Goal: Transaction & Acquisition: Purchase product/service

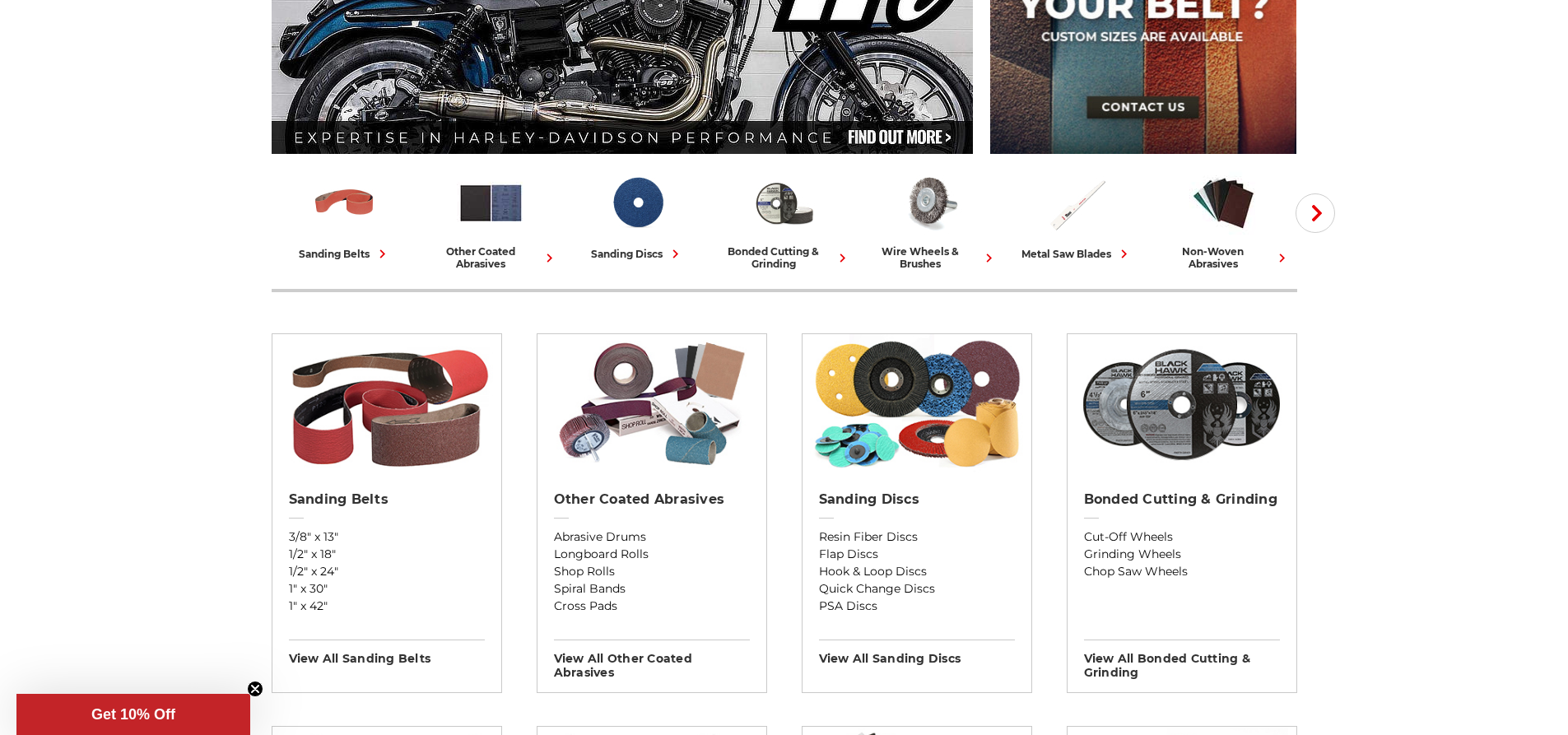
scroll to position [302, 0]
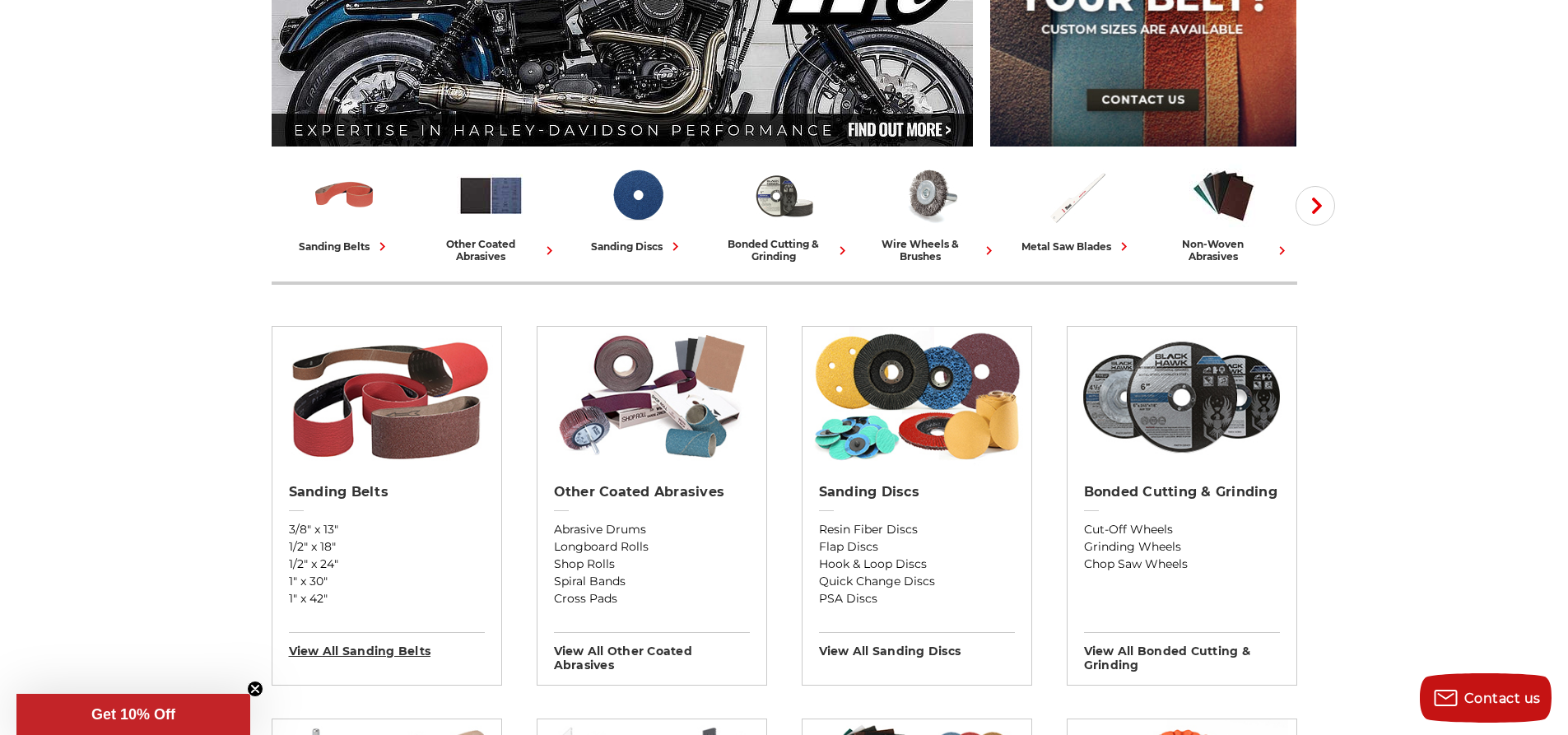
click at [374, 652] on h3 "View All sanding belts" at bounding box center [386, 645] width 196 height 26
click at [637, 496] on h2 "Other Coated Abrasives" at bounding box center [652, 492] width 196 height 16
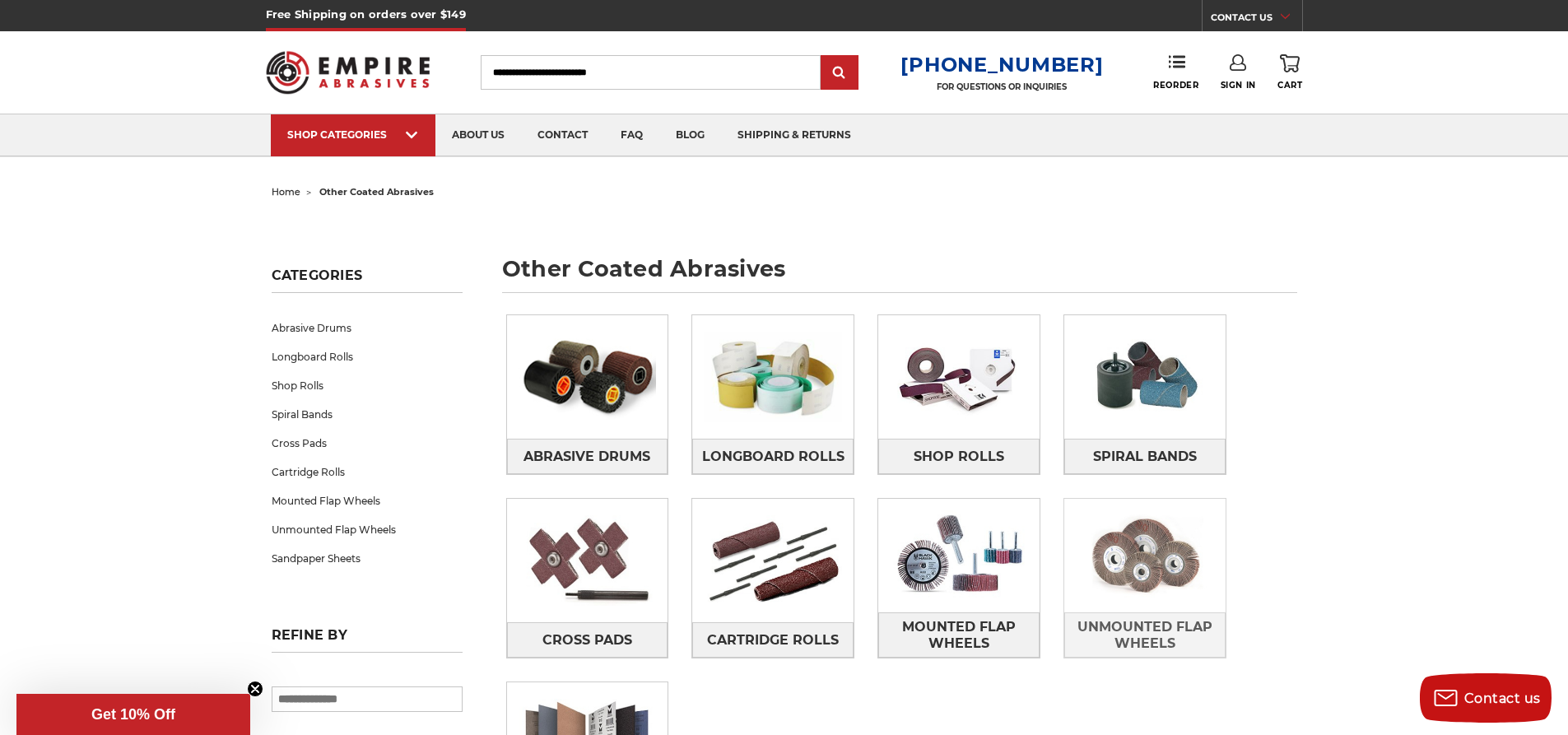
click at [1132, 546] on img at bounding box center [1145, 555] width 162 height 113
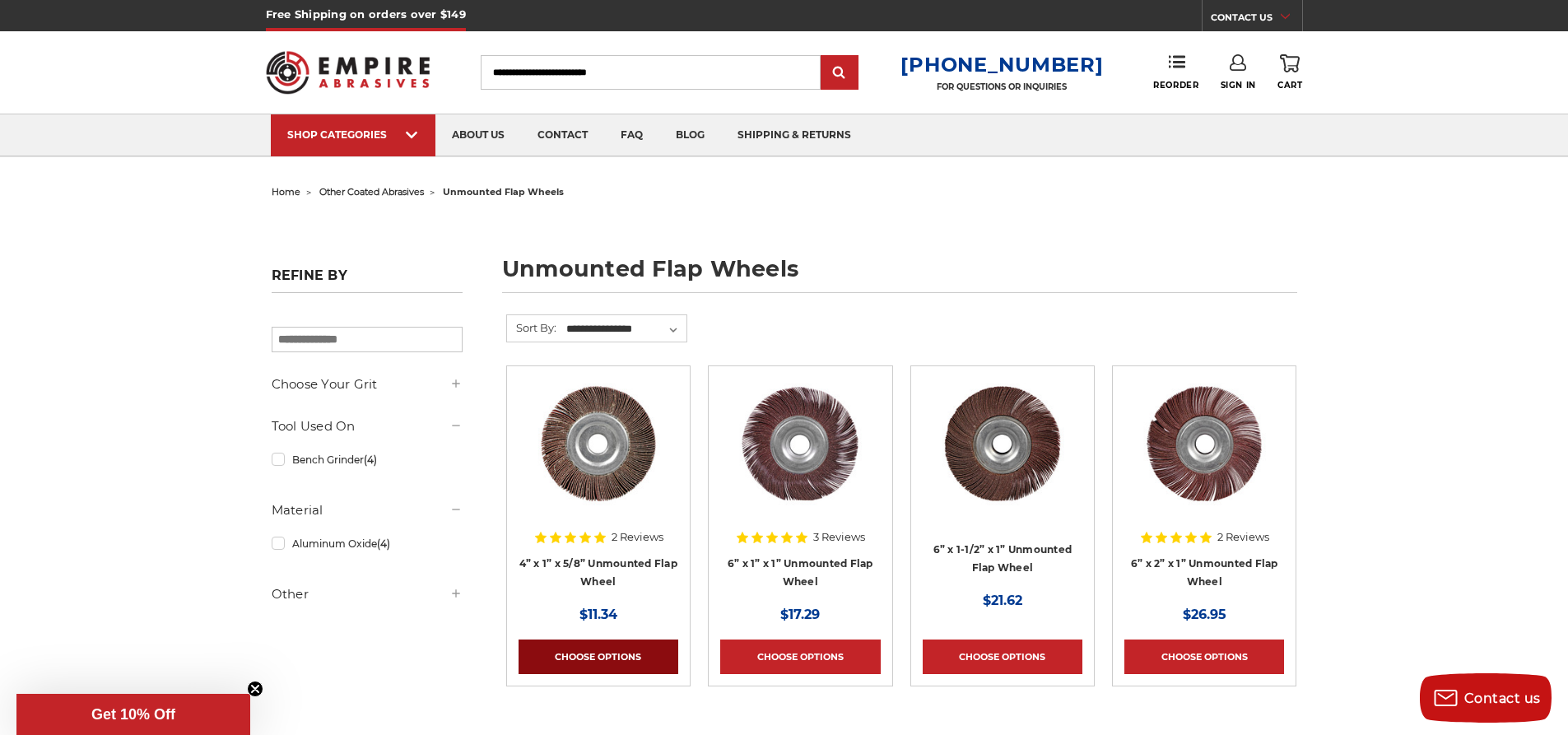
click at [613, 660] on link "Choose Options" at bounding box center [599, 657] width 160 height 35
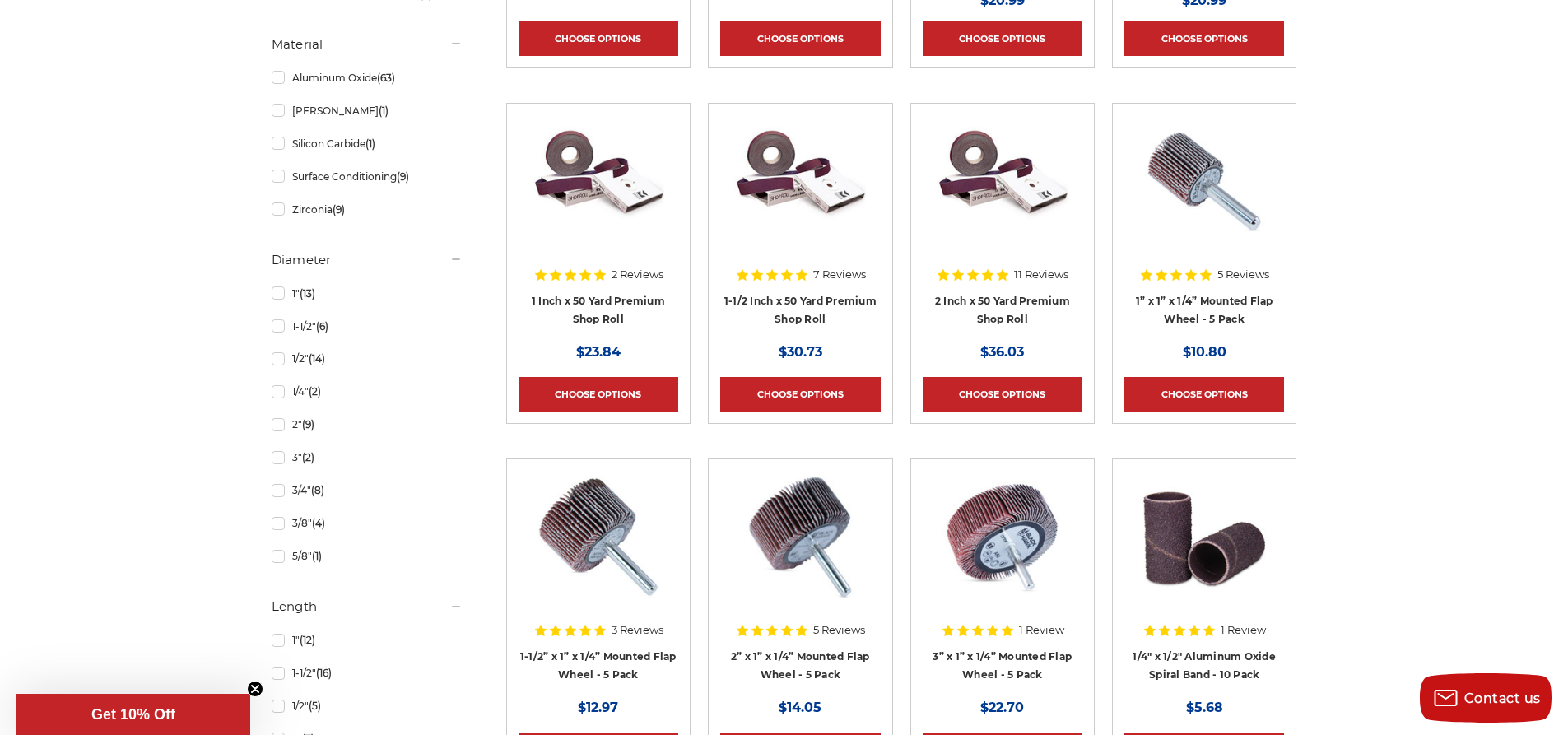
scroll to position [1208, 0]
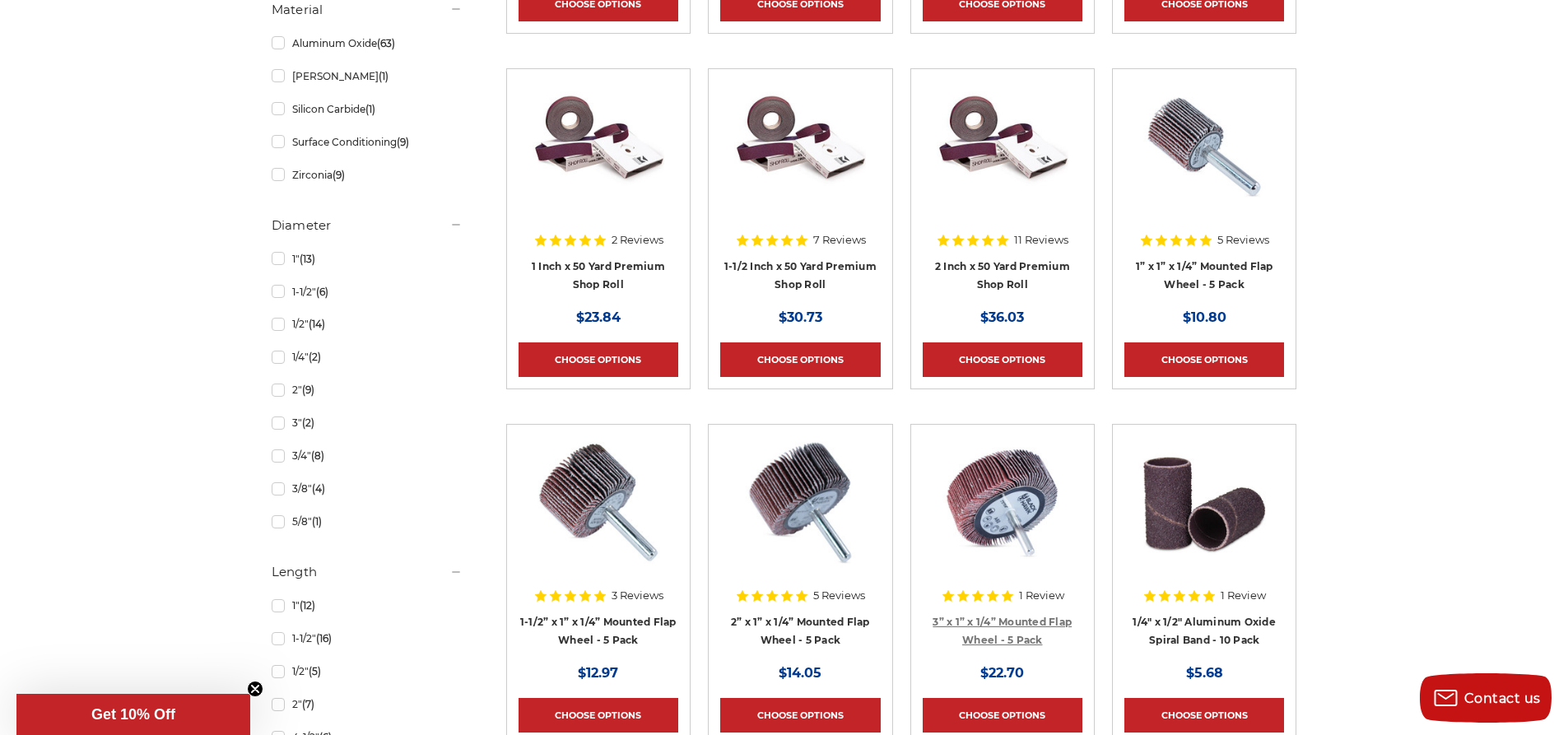
click at [1031, 618] on link "3” x 1” x 1/4” Mounted Flap Wheel - 5 Pack" at bounding box center [1002, 631] width 139 height 31
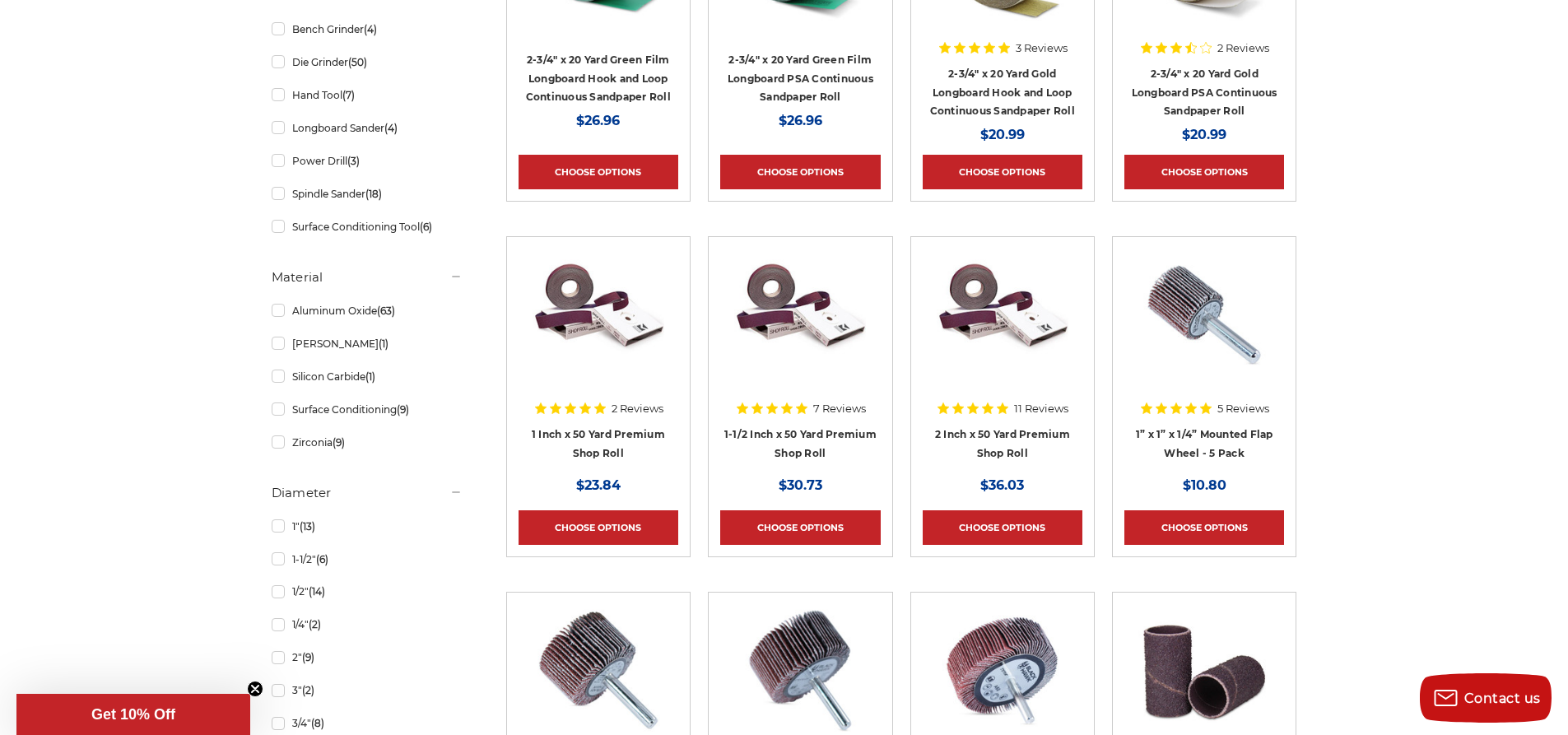
scroll to position [604, 0]
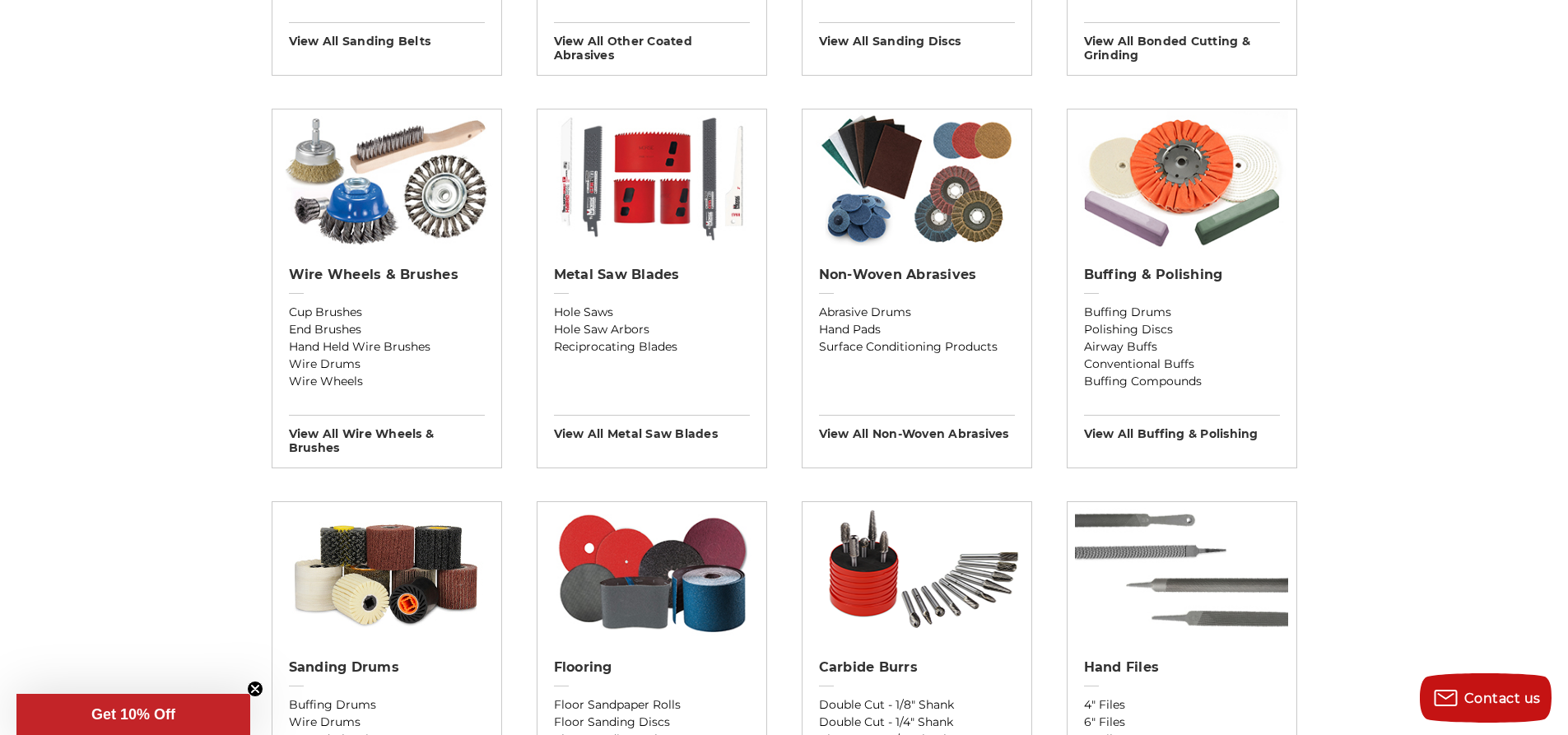
scroll to position [905, 0]
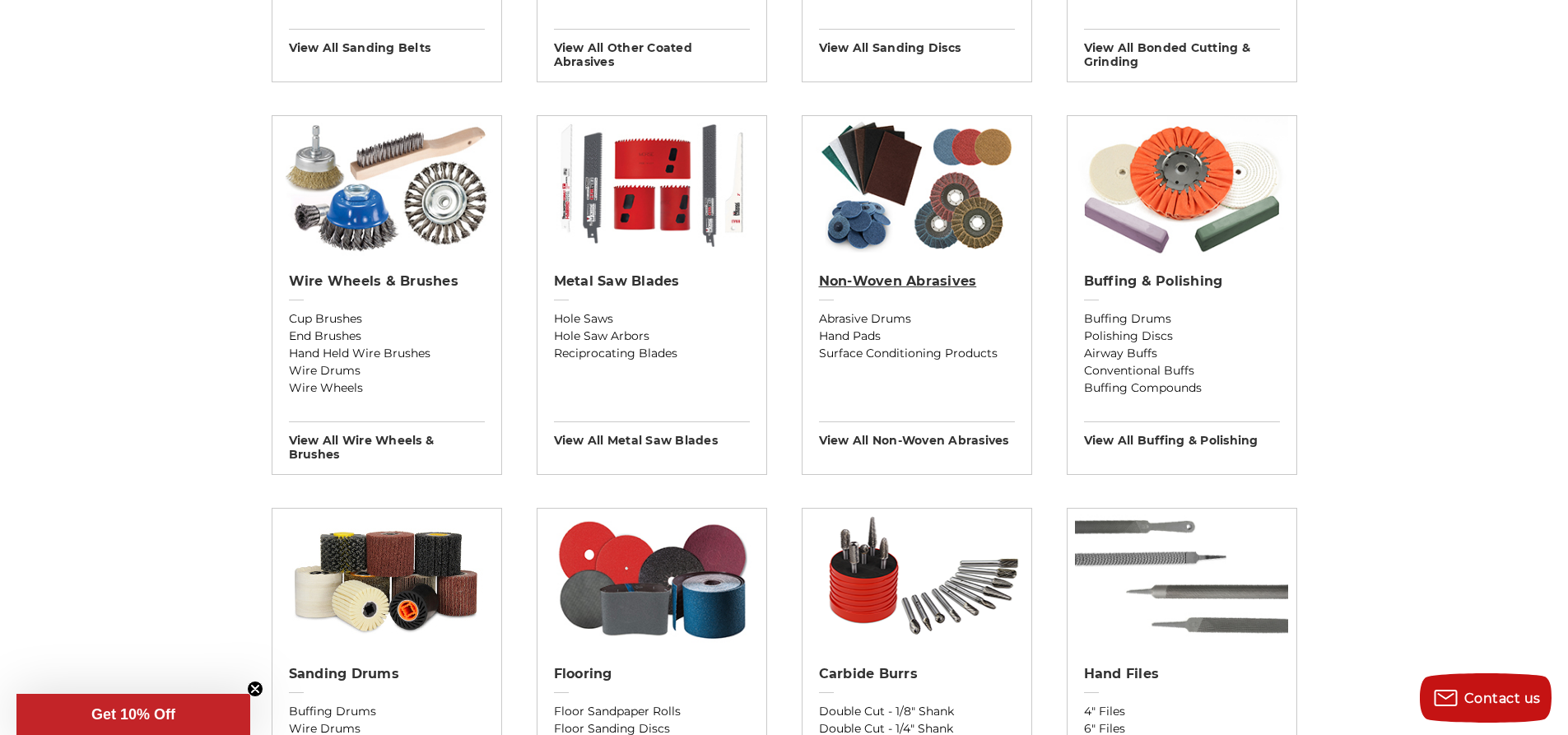
click at [941, 280] on h2 "Non-woven Abrasives" at bounding box center [917, 281] width 196 height 16
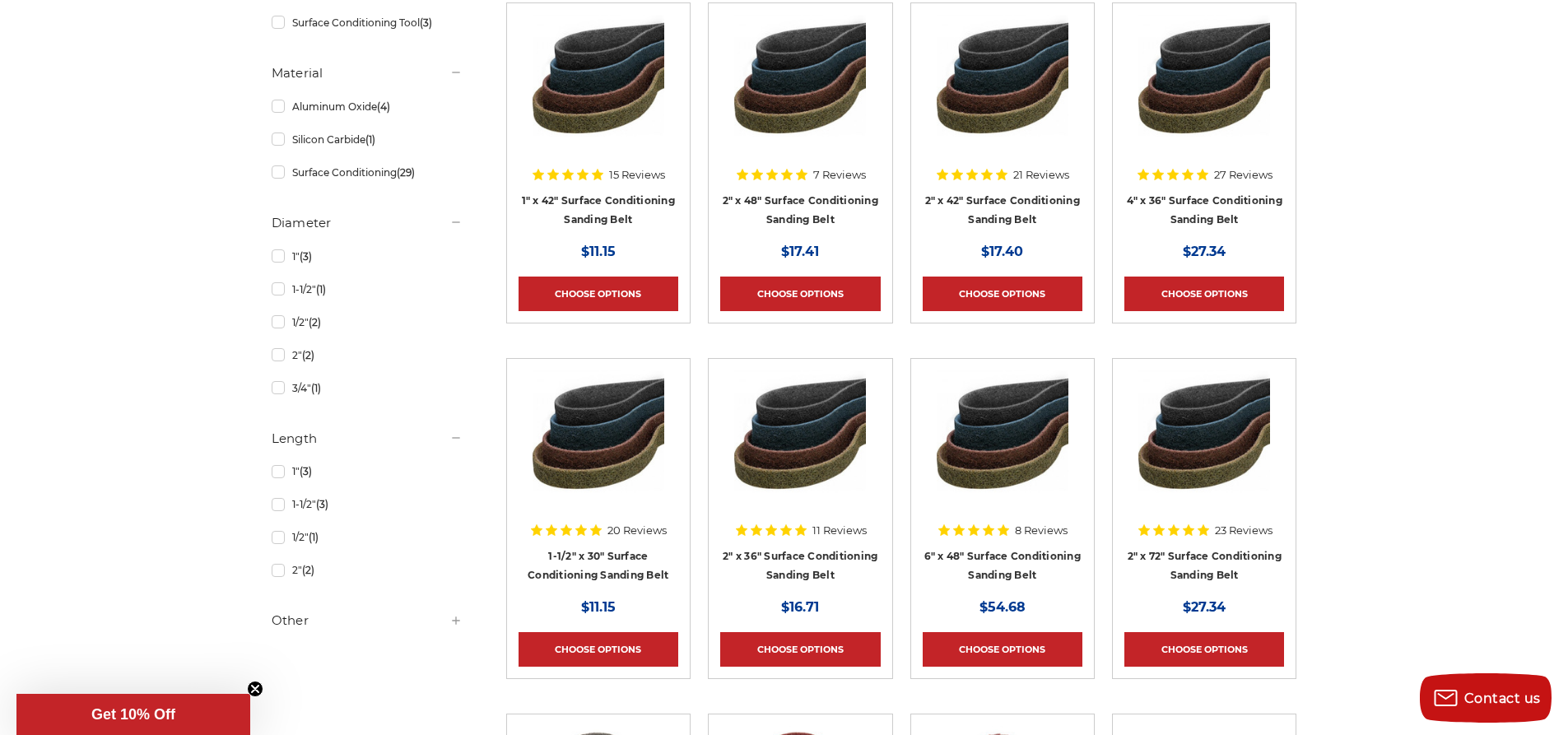
scroll to position [603, 0]
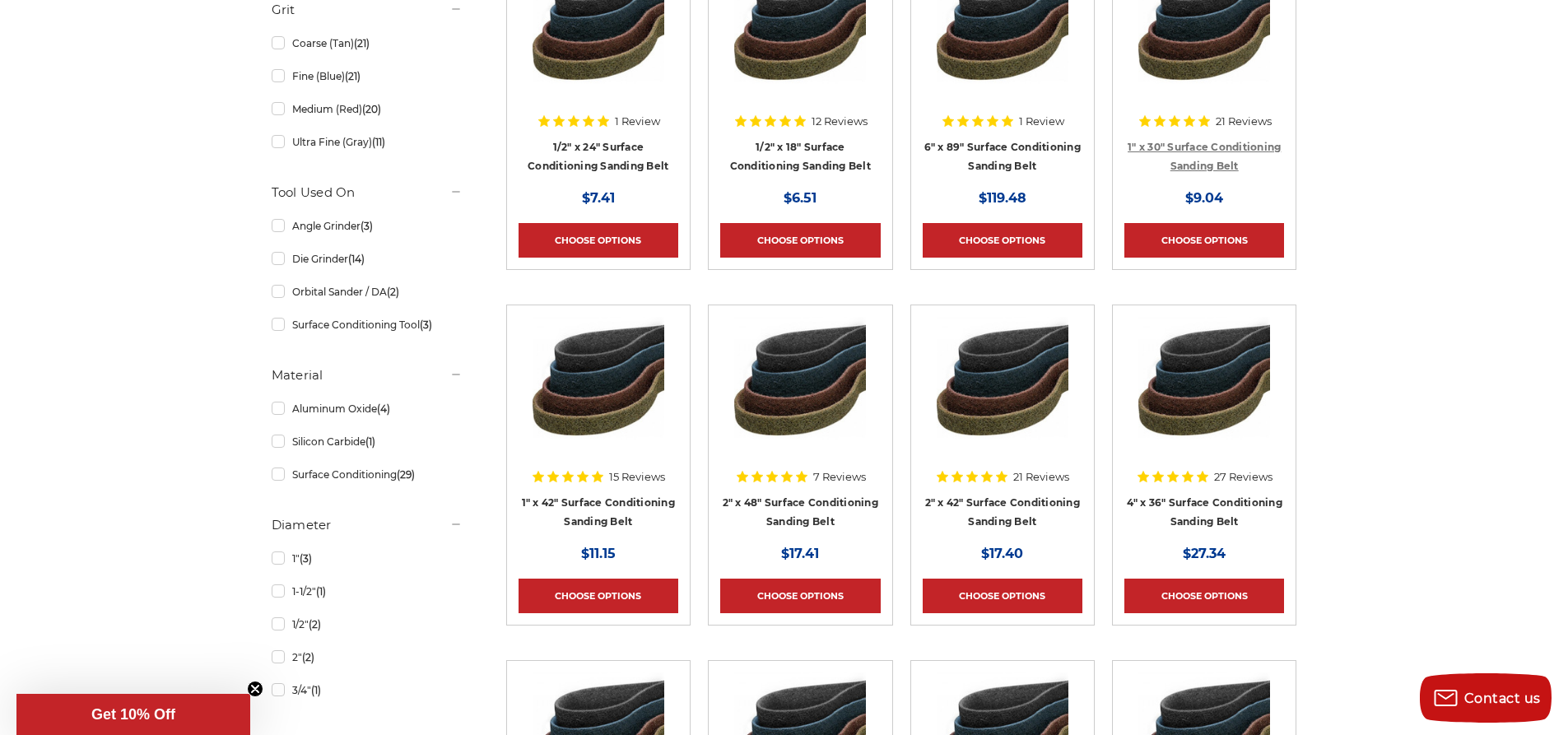
click at [1209, 147] on link "1" x 30" Surface Conditioning Sanding Belt" at bounding box center [1205, 156] width 153 height 31
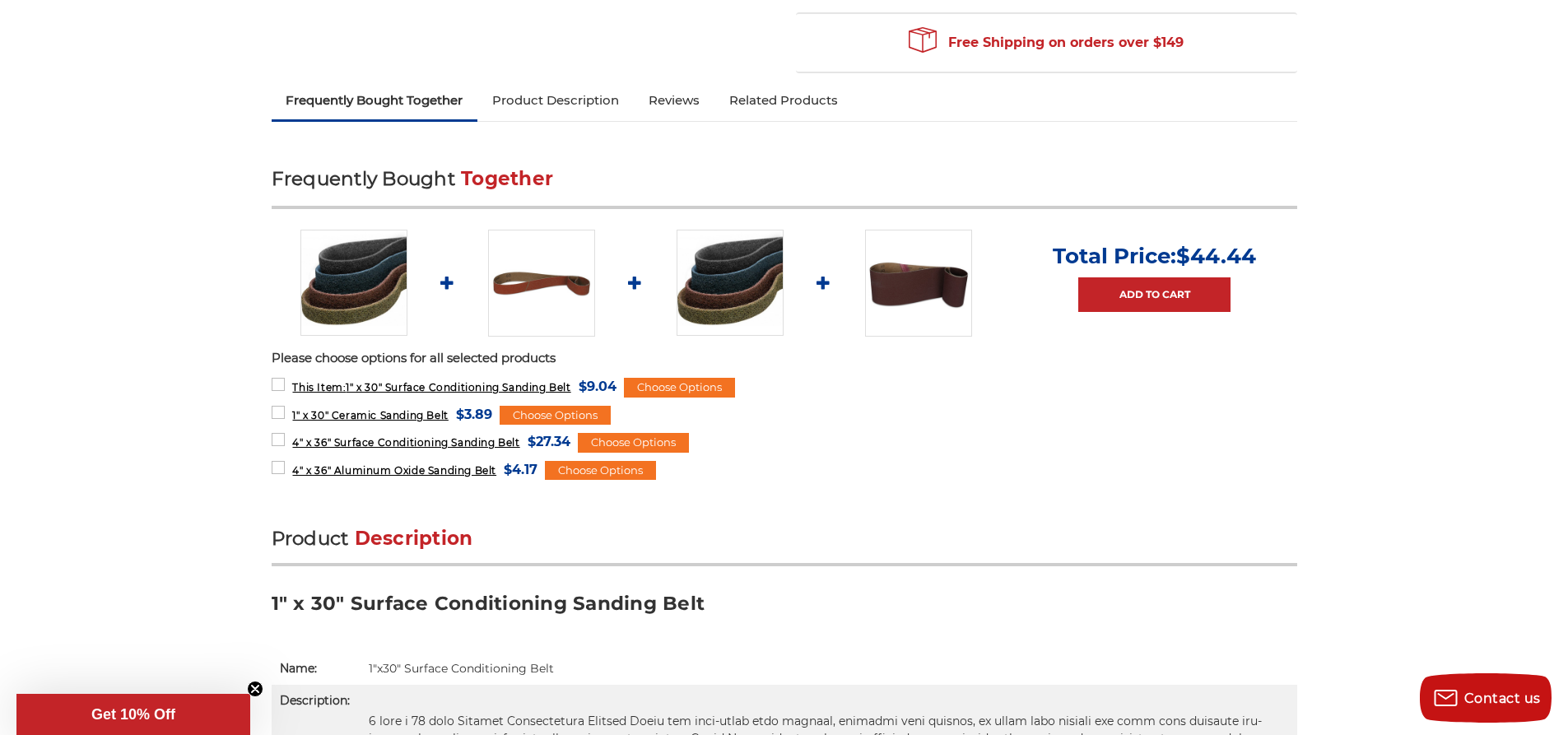
scroll to position [603, 0]
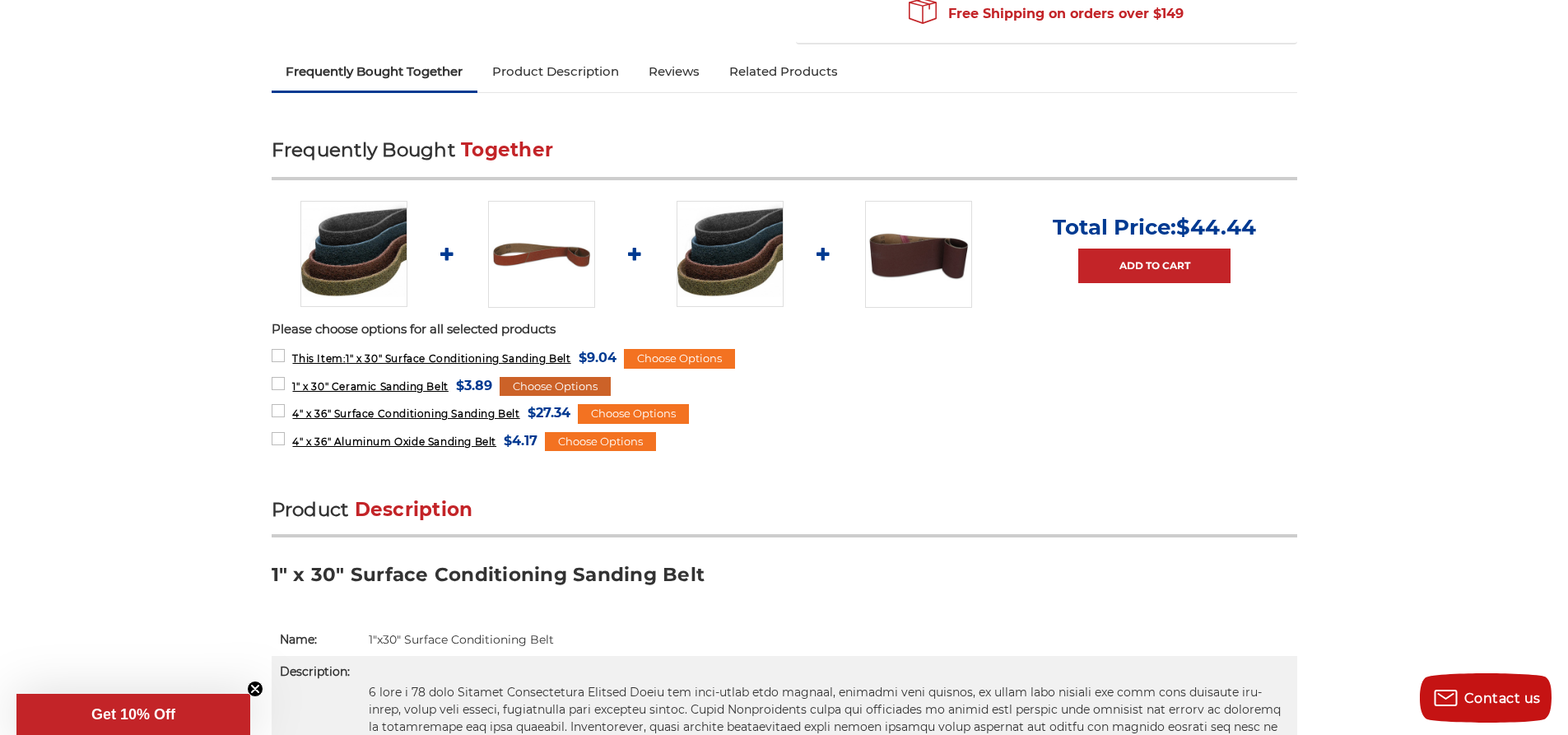
click at [533, 377] on div "Choose Options" at bounding box center [555, 386] width 111 height 19
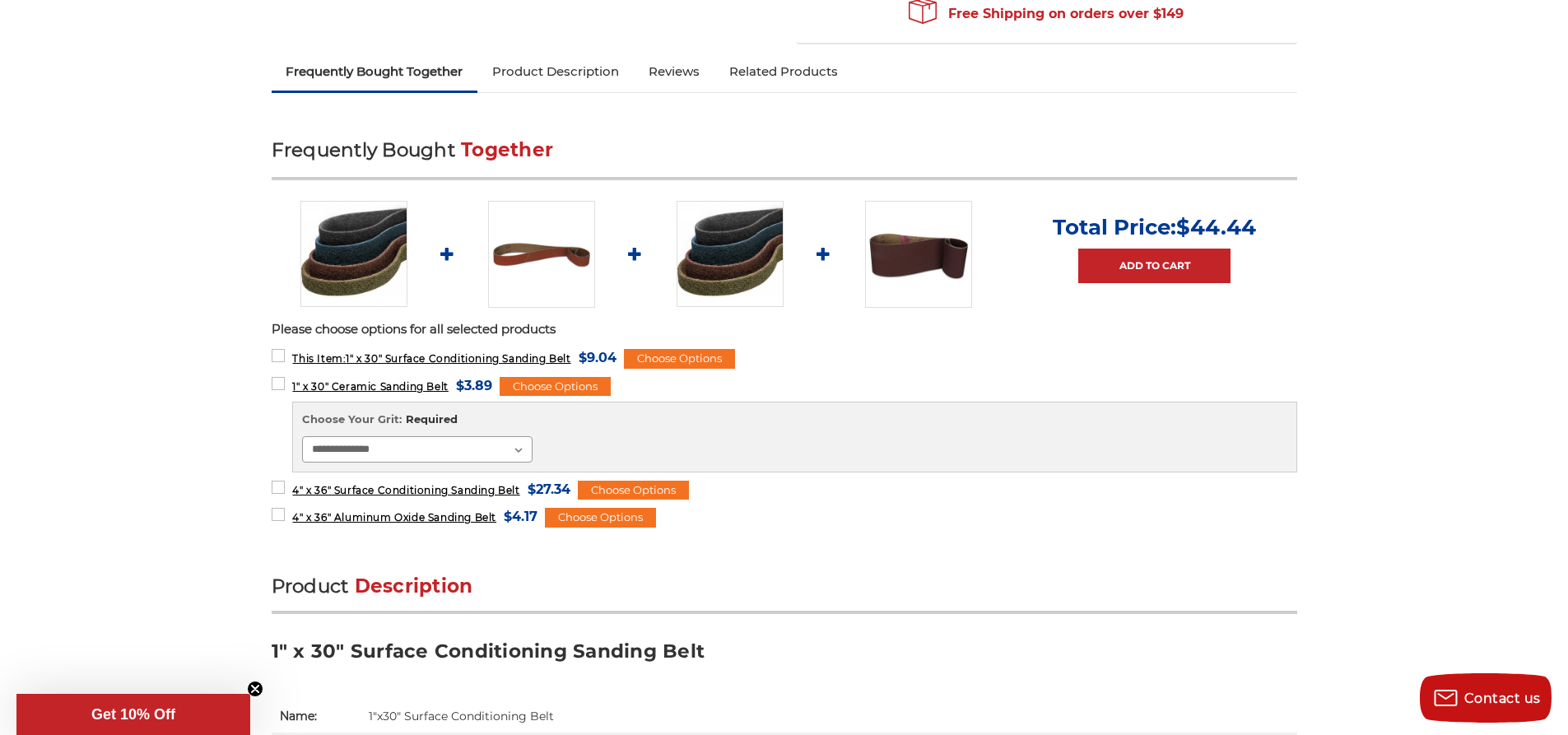
click at [520, 437] on select "**********" at bounding box center [417, 449] width 231 height 26
drag, startPoint x: 520, startPoint y: 420, endPoint x: 511, endPoint y: 416, distance: 9.8
click at [520, 437] on select "**********" at bounding box center [417, 449] width 231 height 26
click at [277, 375] on label "1" x 30" Ceramic Sanding Belt MSRP: Was: Now: $3.89 (You save )" at bounding box center [383, 385] width 221 height 22
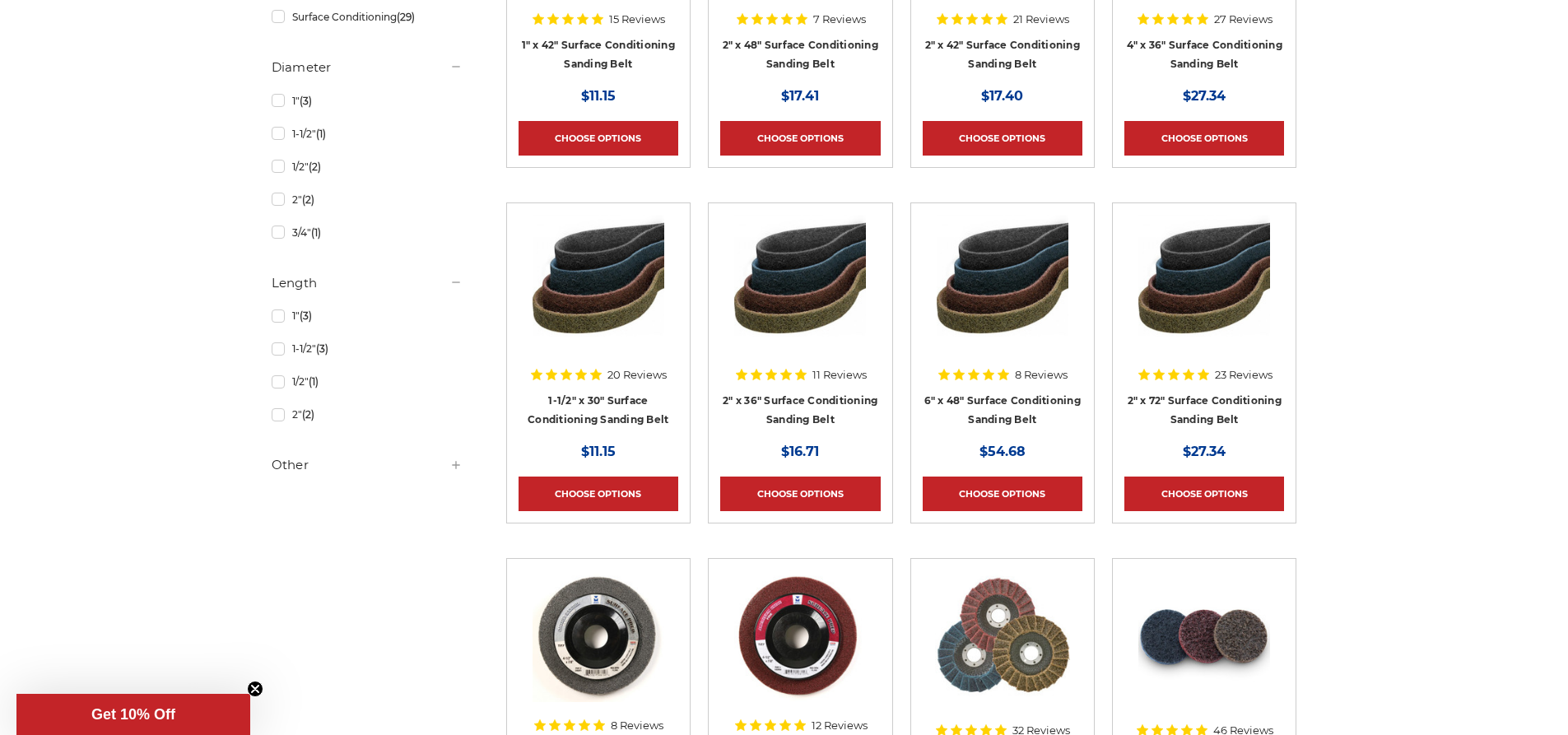
scroll to position [1207, 0]
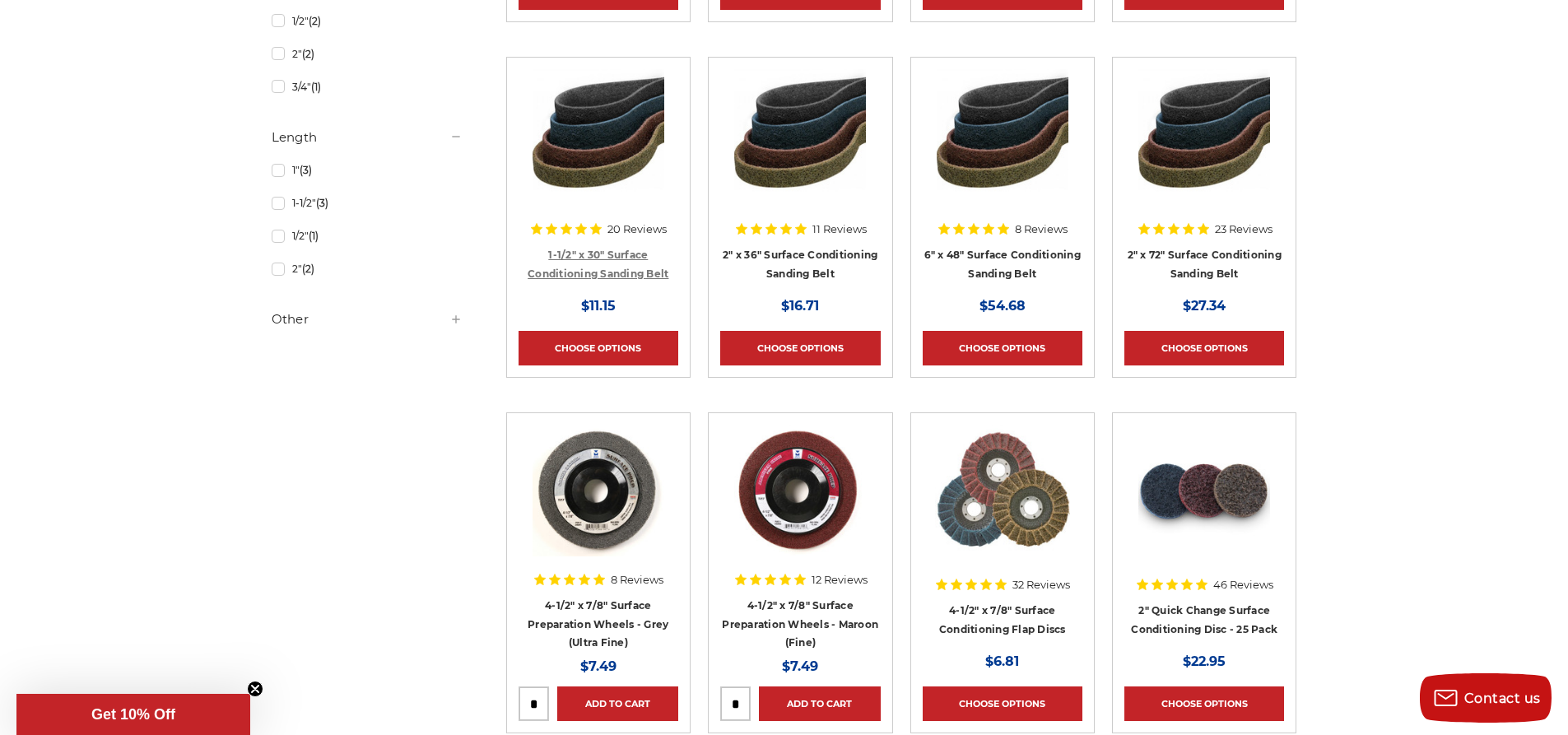
click at [626, 271] on link "1-1/2" x 30" Surface Conditioning Sanding Belt" at bounding box center [598, 264] width 140 height 31
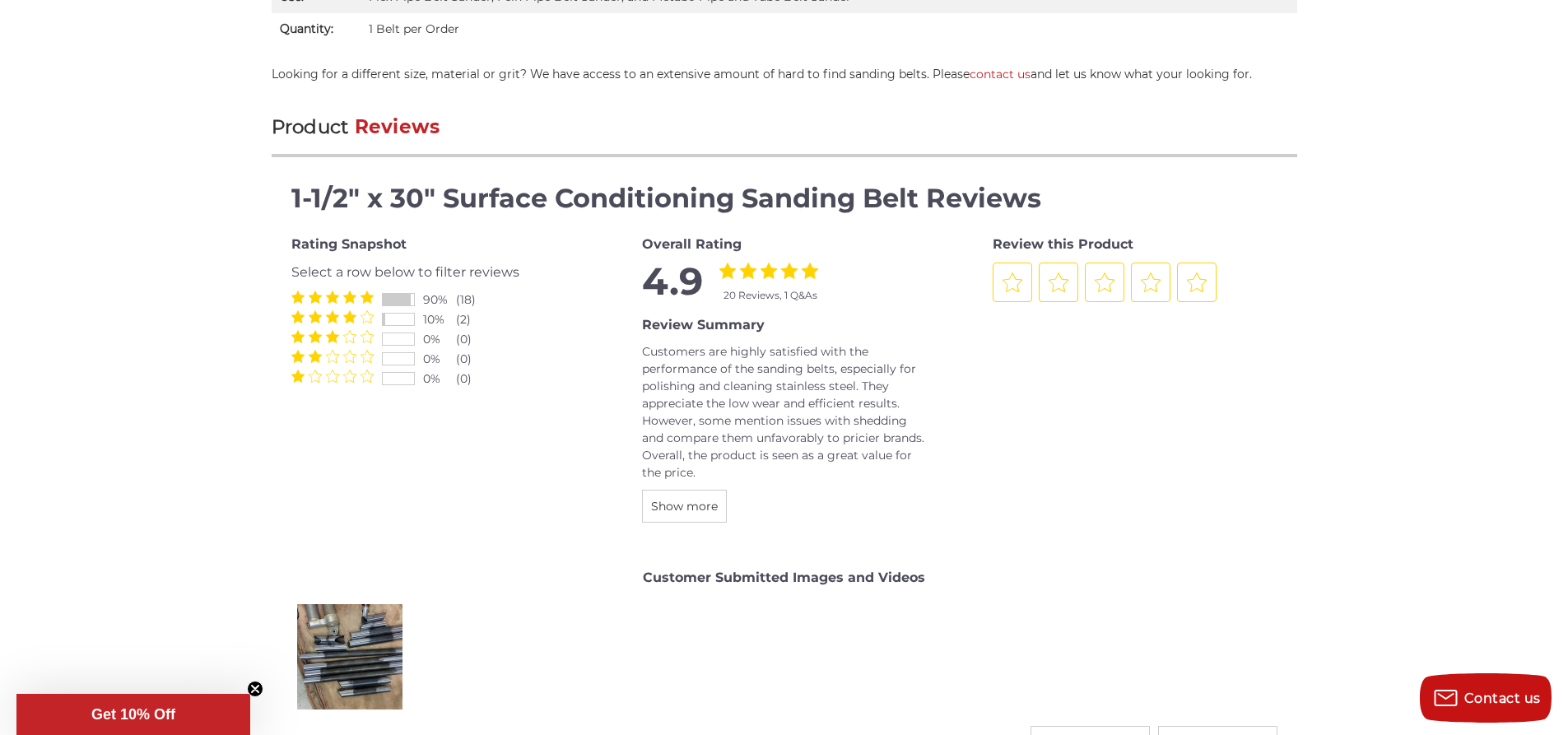
scroll to position [1811, 0]
